Goal: Task Accomplishment & Management: Manage account settings

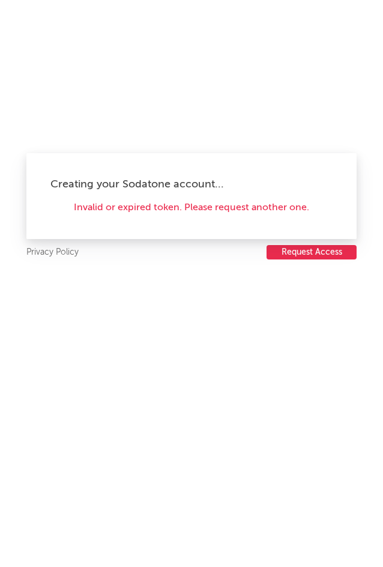
click at [210, 186] on div "Creating your Sodatone account..." at bounding box center [191, 184] width 282 height 14
click at [171, 207] on div "Invalid or expired token. Please request another one." at bounding box center [191, 208] width 282 height 14
click at [257, 210] on div "Invalid or expired token. Please request another one." at bounding box center [191, 208] width 282 height 14
click at [318, 246] on button "Request Access" at bounding box center [312, 252] width 90 height 14
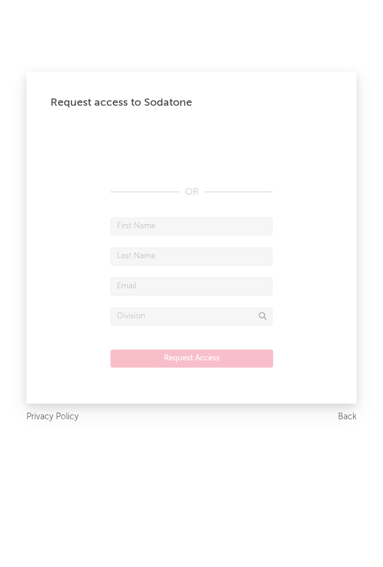
click at [197, 222] on input "text" at bounding box center [192, 227] width 162 height 18
type input "Agathe"
click at [144, 266] on form "Agathe Request Access" at bounding box center [191, 299] width 282 height 162
click at [144, 260] on input "text" at bounding box center [192, 257] width 162 height 18
type input "Sourang"
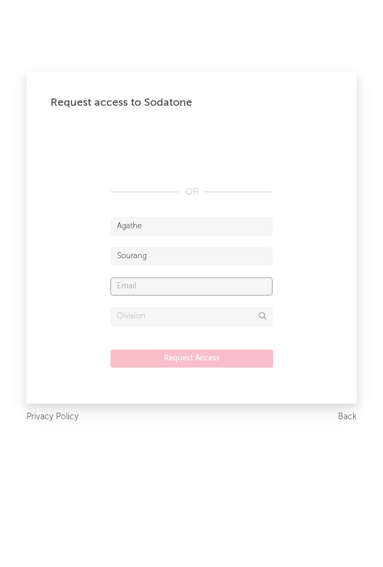
click at [148, 287] on input "text" at bounding box center [192, 287] width 162 height 18
type input "agathe.sourang@warnermusic.com"
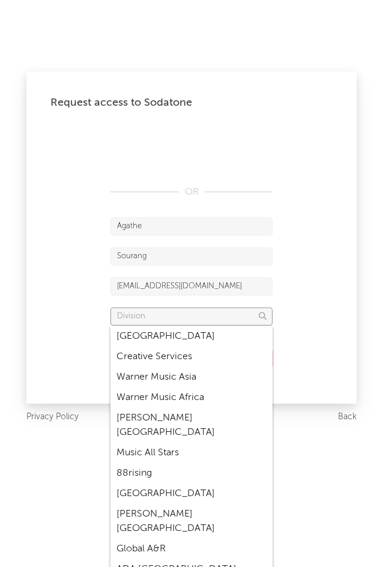
click at [169, 323] on input "text" at bounding box center [192, 317] width 162 height 18
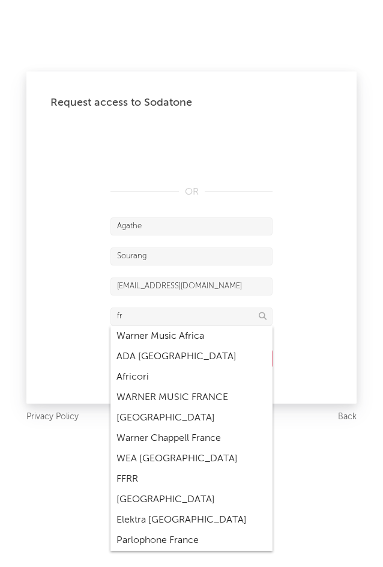
click at [213, 400] on div "WARNER MUSIC FRANCE" at bounding box center [192, 398] width 162 height 20
type input "WARNER MUSIC FRANCE"
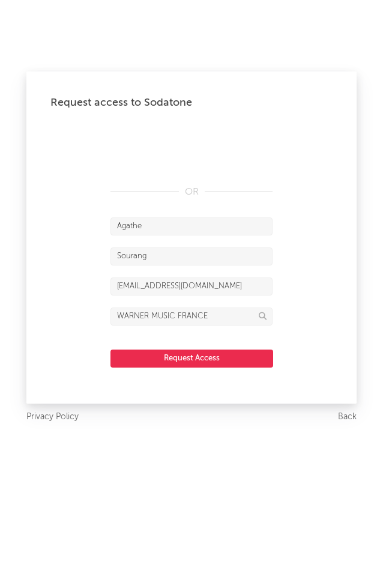
click at [216, 352] on button "Request Access" at bounding box center [192, 359] width 163 height 18
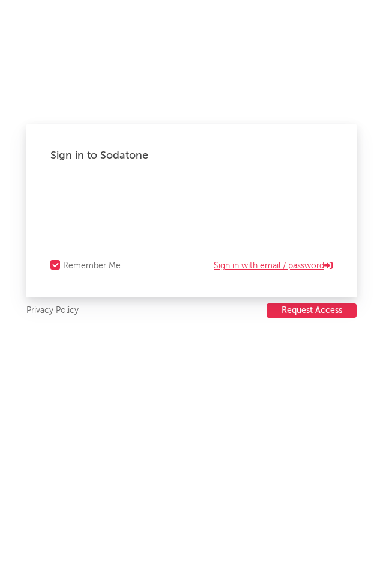
click at [246, 264] on link "Sign in with email / password" at bounding box center [273, 266] width 119 height 14
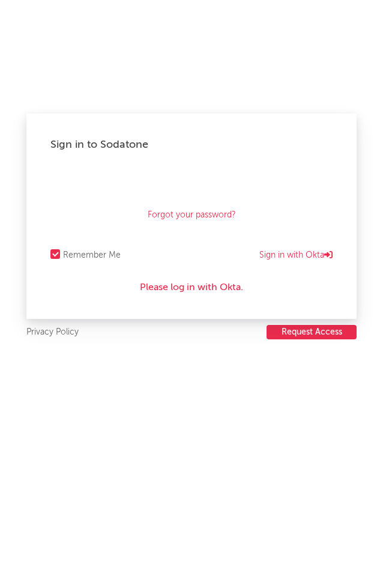
click at [221, 292] on div "Please log in with Okta." at bounding box center [191, 288] width 282 height 14
click at [288, 255] on link "Sign in with Okta" at bounding box center [296, 255] width 73 height 14
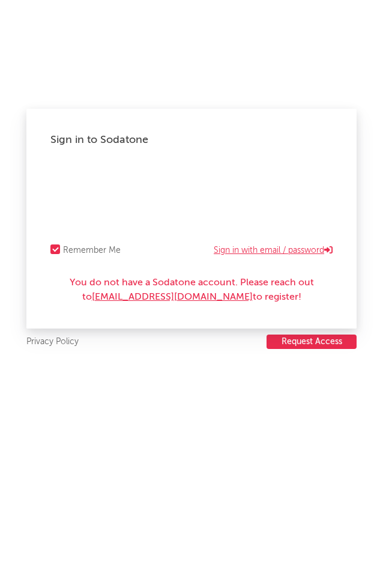
click at [306, 252] on link "Sign in with email / password" at bounding box center [273, 250] width 119 height 14
click at [178, 192] on div "Forgot your password?" at bounding box center [191, 195] width 282 height 60
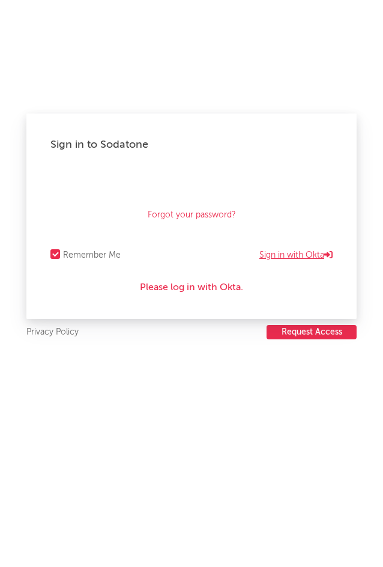
click at [298, 255] on link "Sign in with Okta" at bounding box center [296, 255] width 73 height 14
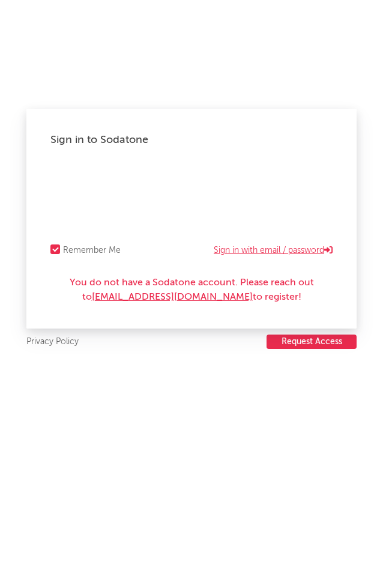
click at [253, 251] on link "Sign in with email / password" at bounding box center [273, 250] width 119 height 14
click at [200, 205] on link "Forgot your password?" at bounding box center [192, 210] width 88 height 14
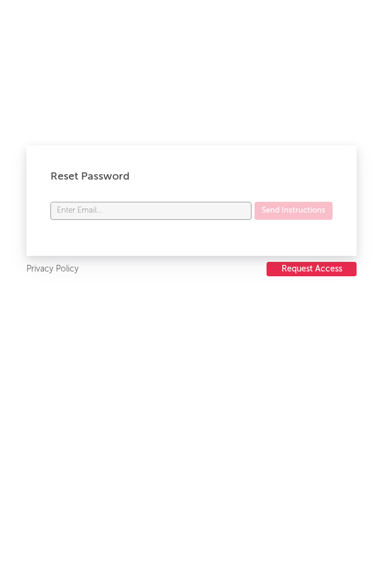
click at [166, 211] on input "text" at bounding box center [150, 211] width 201 height 18
type input "[EMAIL_ADDRESS][DOMAIN_NAME]"
click at [255, 202] on button "Send Instructions" at bounding box center [294, 211] width 78 height 18
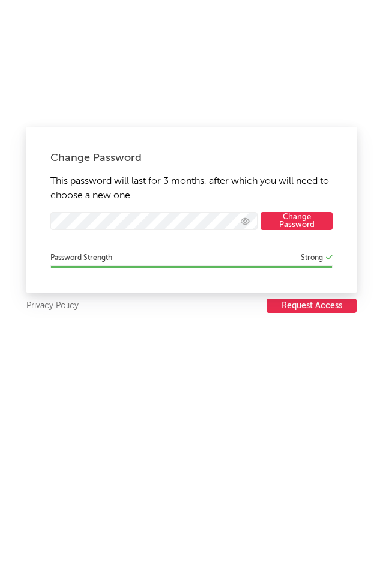
click at [297, 220] on button "Change Password" at bounding box center [297, 221] width 72 height 18
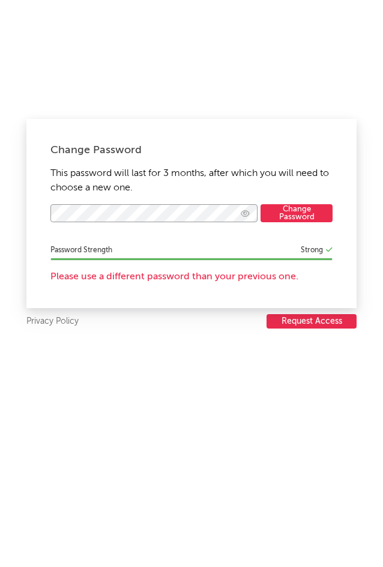
click at [10, 220] on div "Change Password This password will last for 3 months, after which you will need…" at bounding box center [191, 283] width 383 height 567
click at [288, 212] on button "Change Password" at bounding box center [297, 213] width 72 height 18
